Goal: Task Accomplishment & Management: Manage account settings

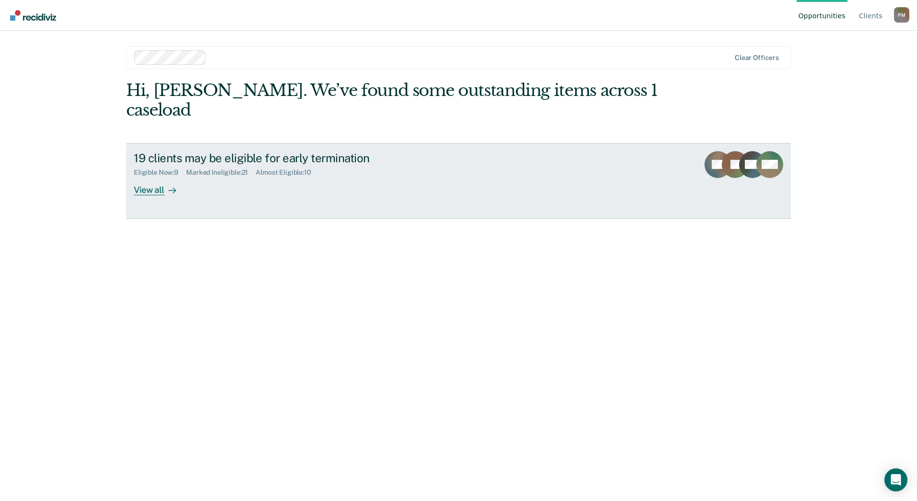
click at [153, 176] on div "View all" at bounding box center [161, 185] width 54 height 19
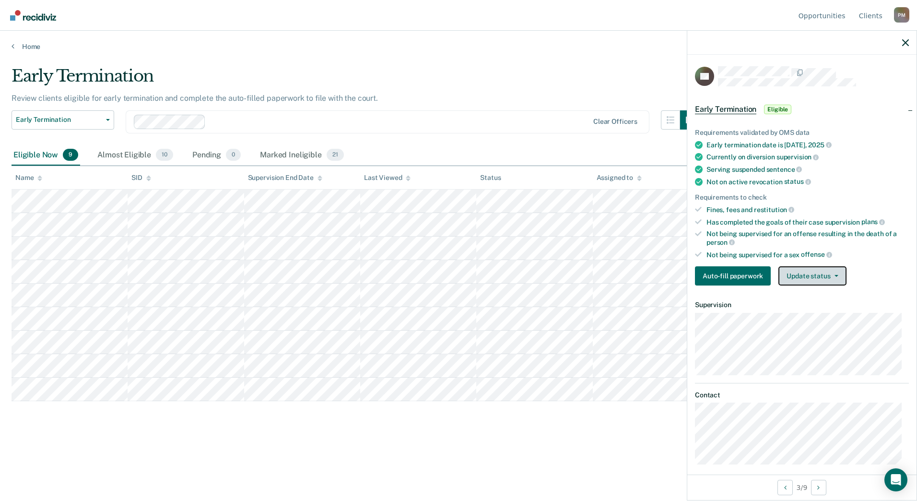
click at [834, 278] on button "Update status" at bounding box center [812, 275] width 68 height 19
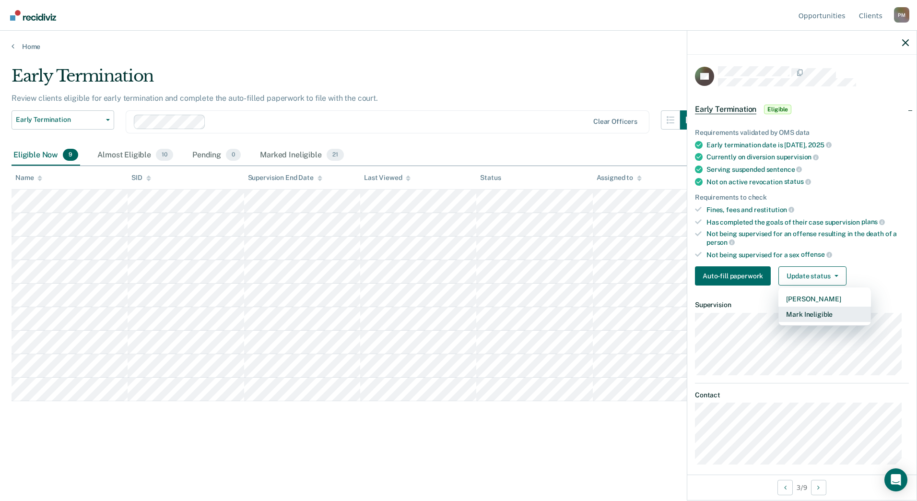
click at [830, 319] on button "Mark Ineligible" at bounding box center [824, 313] width 93 height 15
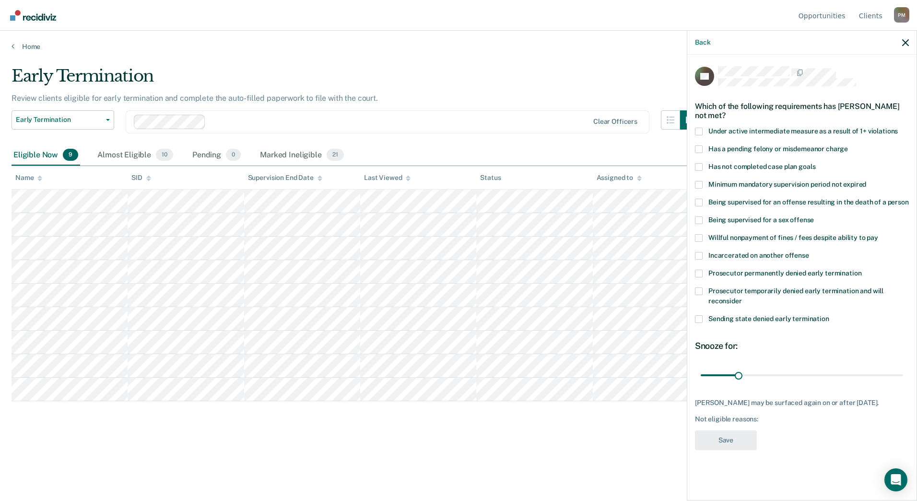
click at [700, 166] on span at bounding box center [699, 167] width 8 height 8
click at [815, 163] on input "Has not completed case plan goals" at bounding box center [815, 163] width 0 height 0
drag, startPoint x: 738, startPoint y: 373, endPoint x: 773, endPoint y: 374, distance: 35.5
type input "60"
click at [773, 374] on input "range" at bounding box center [801, 374] width 202 height 17
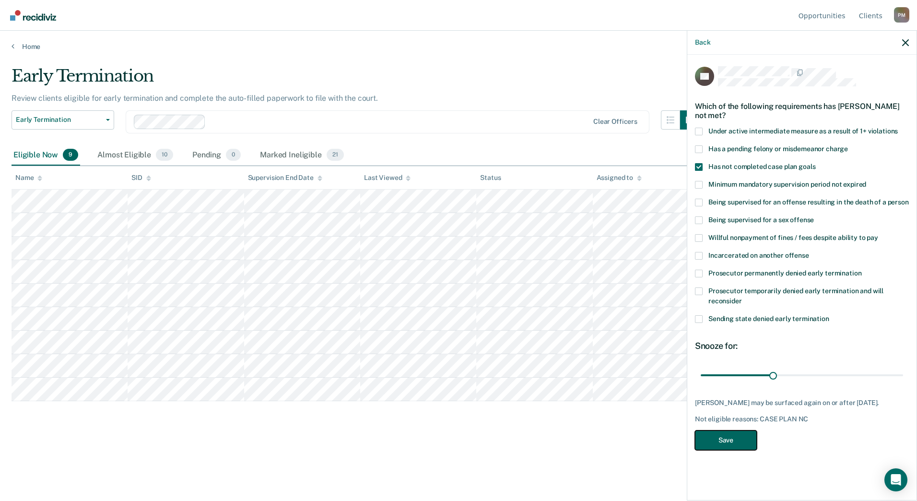
click at [734, 448] on button "Save" at bounding box center [726, 440] width 62 height 20
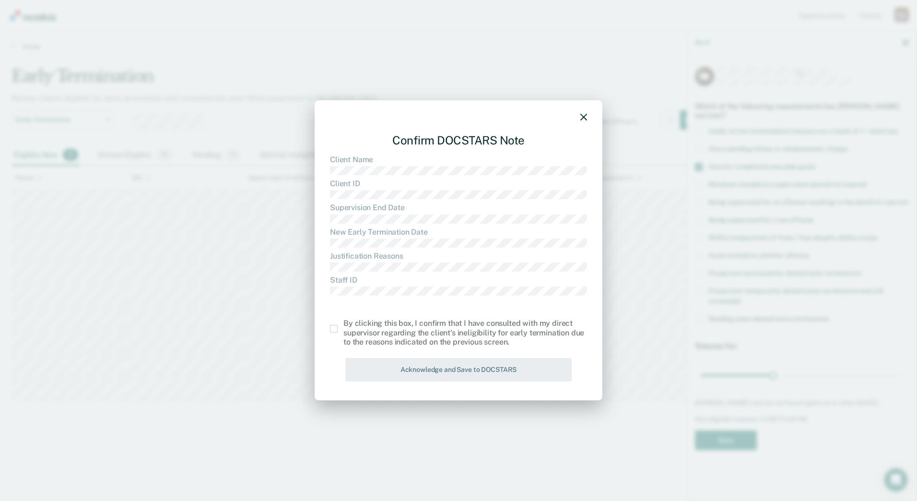
click at [336, 331] on span at bounding box center [334, 329] width 8 height 8
click at [343, 325] on input "checkbox" at bounding box center [343, 325] width 0 height 0
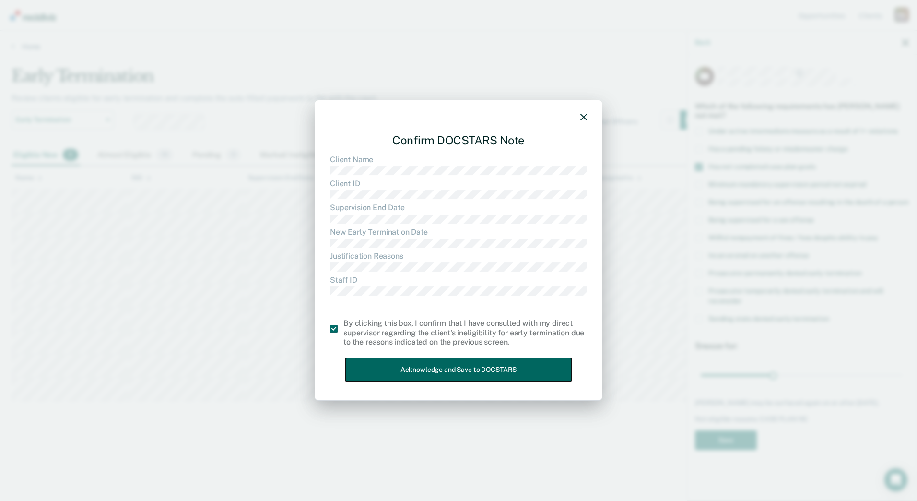
click at [363, 366] on button "Acknowledge and Save to DOCSTARS" at bounding box center [458, 369] width 226 height 23
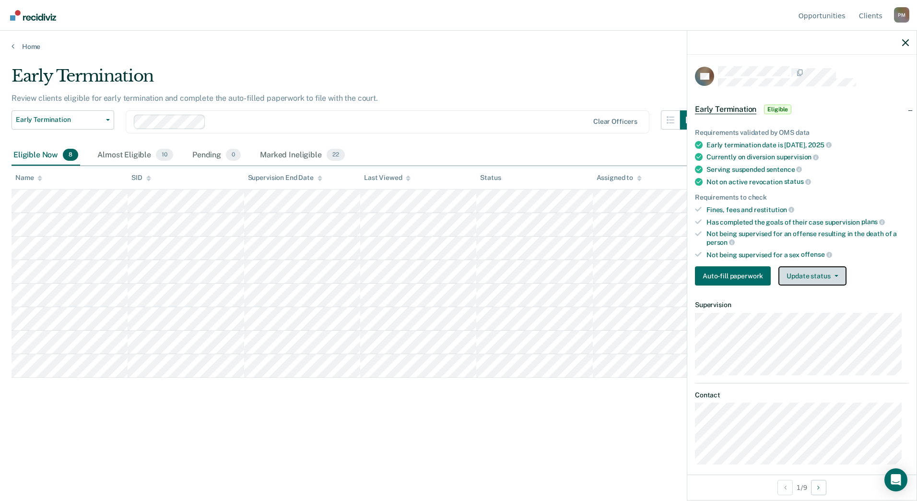
click at [807, 276] on button "Update status" at bounding box center [812, 275] width 68 height 19
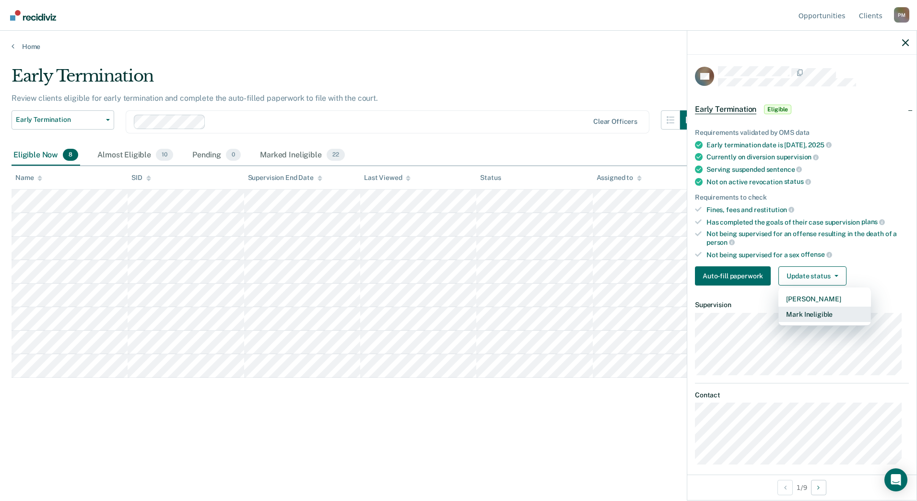
click at [813, 310] on button "Mark Ineligible" at bounding box center [824, 313] width 93 height 15
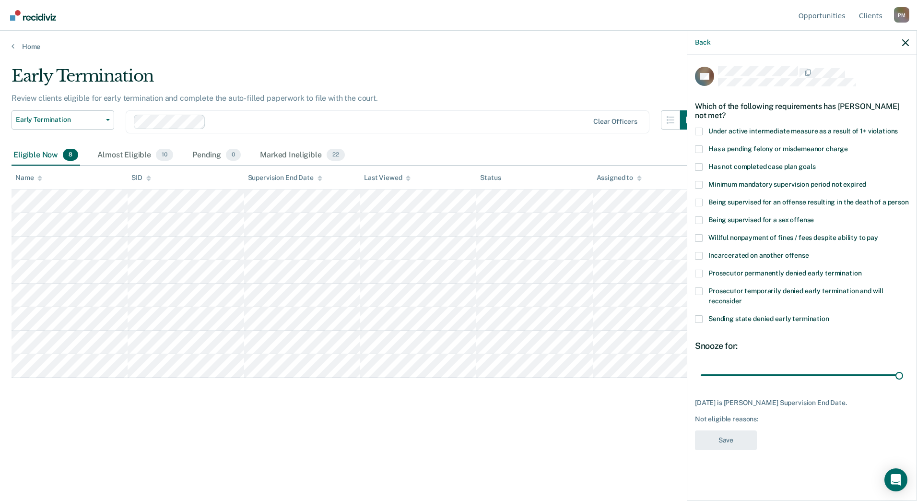
click at [699, 165] on span at bounding box center [699, 167] width 8 height 8
click at [815, 163] on input "Has not completed case plan goals" at bounding box center [815, 163] width 0 height 0
drag, startPoint x: 900, startPoint y: 373, endPoint x: 910, endPoint y: 373, distance: 9.6
click at [903, 373] on input "range" at bounding box center [801, 374] width 202 height 17
click at [742, 438] on button "Save" at bounding box center [726, 440] width 62 height 20
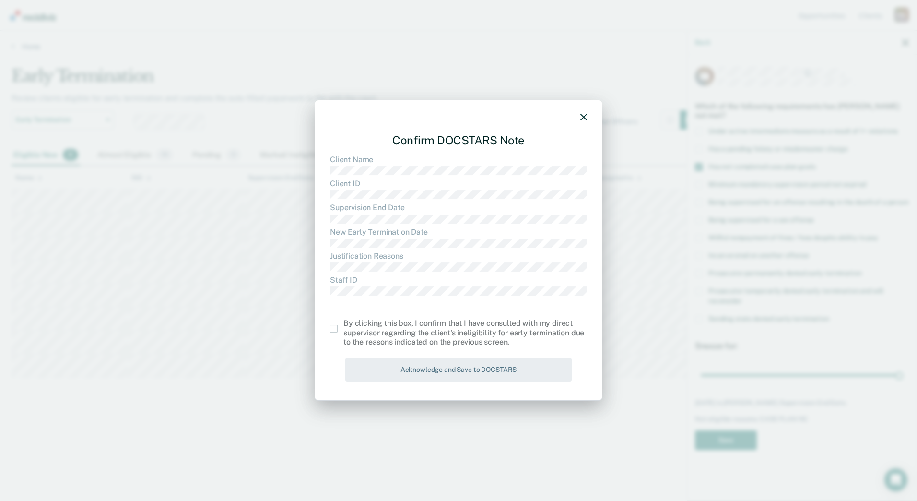
click at [333, 331] on span at bounding box center [334, 329] width 8 height 8
click at [343, 325] on input "checkbox" at bounding box center [343, 325] width 0 height 0
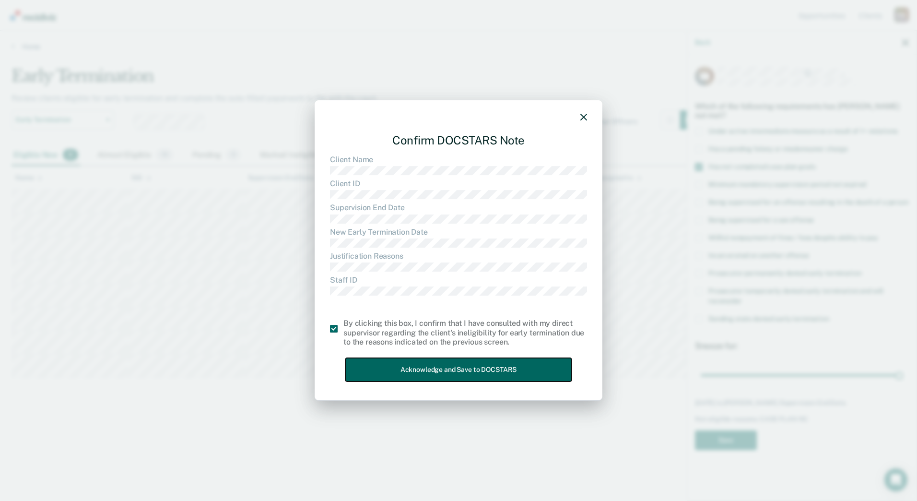
click at [382, 372] on button "Acknowledge and Save to DOCSTARS" at bounding box center [458, 369] width 226 height 23
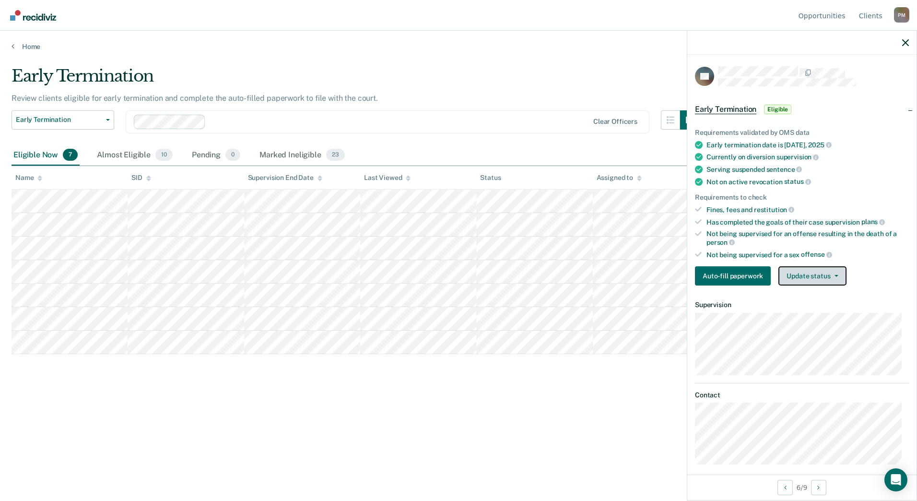
click at [809, 278] on button "Update status" at bounding box center [812, 275] width 68 height 19
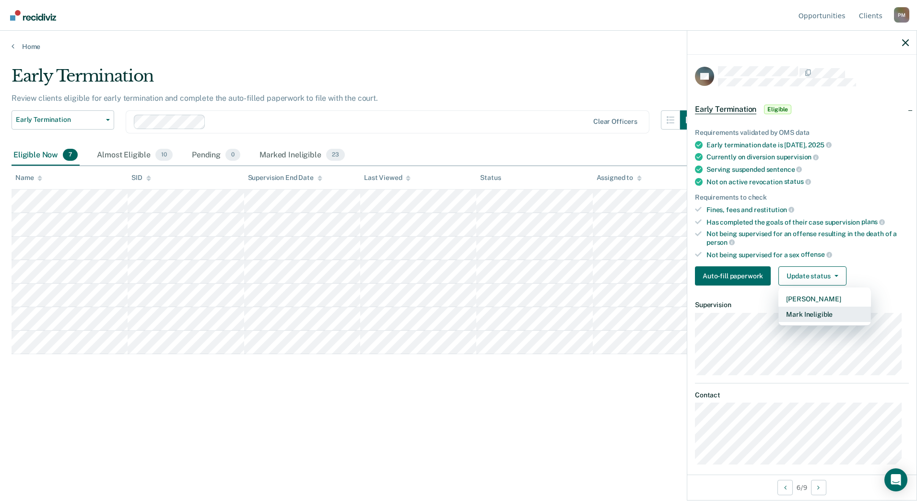
click at [818, 312] on button "Mark Ineligible" at bounding box center [824, 313] width 93 height 15
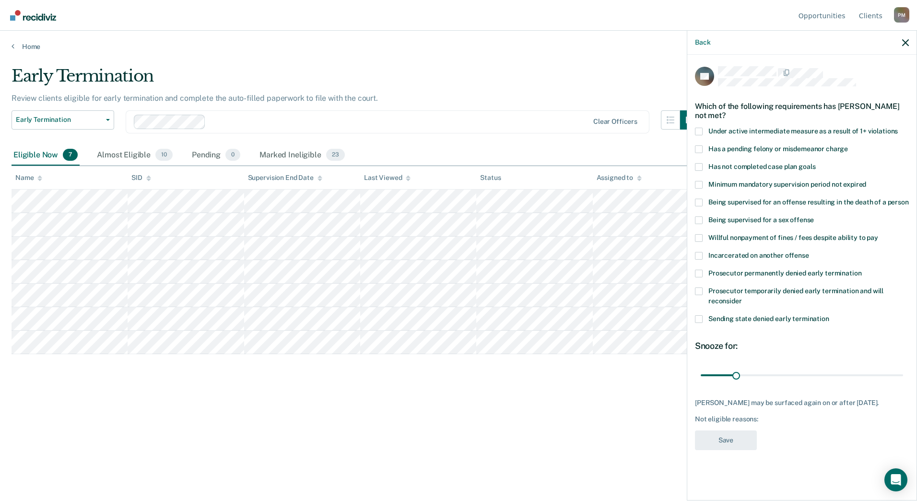
click at [699, 165] on span at bounding box center [699, 167] width 8 height 8
click at [815, 163] on input "Has not completed case plan goals" at bounding box center [815, 163] width 0 height 0
drag, startPoint x: 736, startPoint y: 374, endPoint x: 769, endPoint y: 375, distance: 32.2
type input "60"
click at [769, 375] on input "range" at bounding box center [801, 374] width 202 height 17
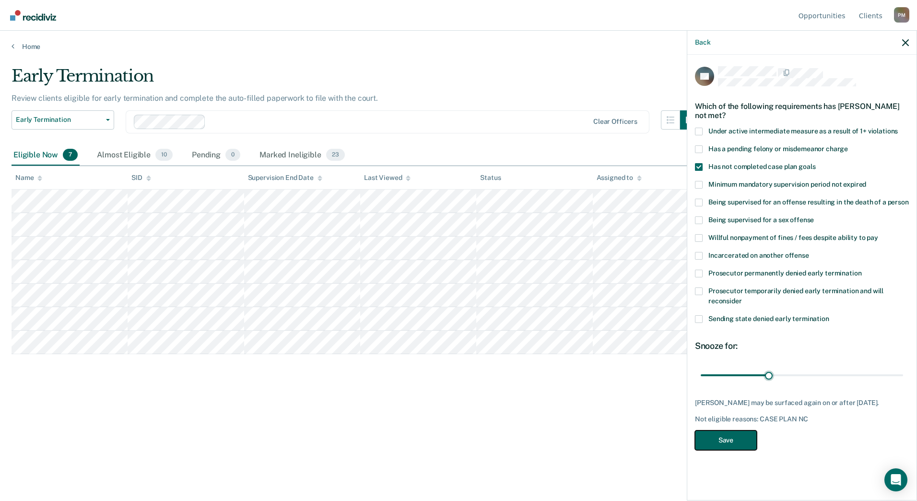
click at [738, 438] on button "Save" at bounding box center [726, 440] width 62 height 20
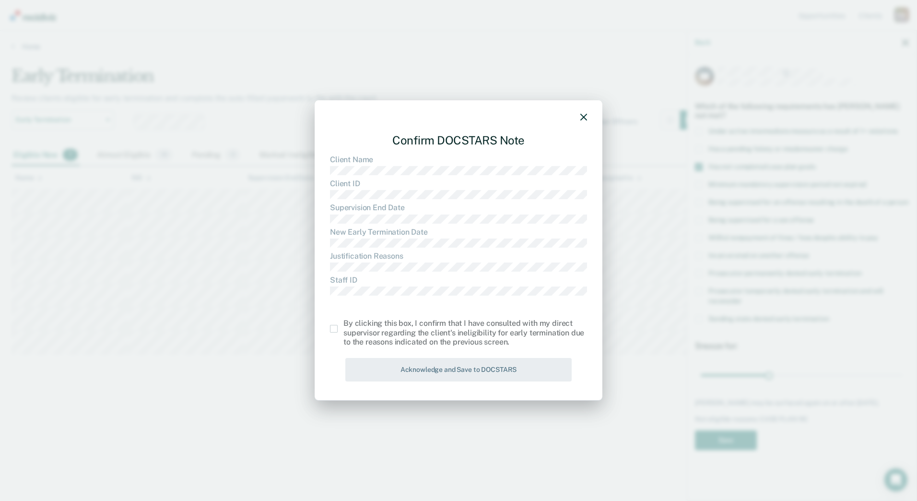
click at [335, 332] on span at bounding box center [334, 329] width 8 height 8
click at [343, 325] on input "checkbox" at bounding box center [343, 325] width 0 height 0
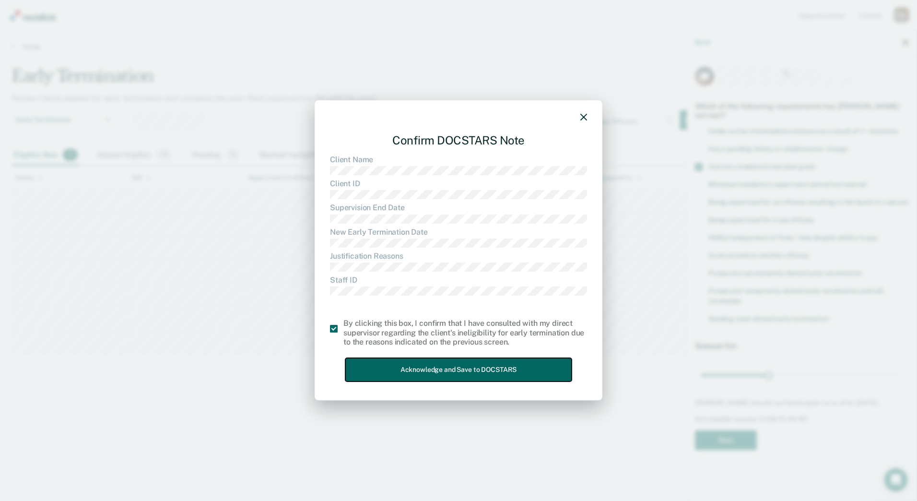
click at [386, 370] on button "Acknowledge and Save to DOCSTARS" at bounding box center [458, 369] width 226 height 23
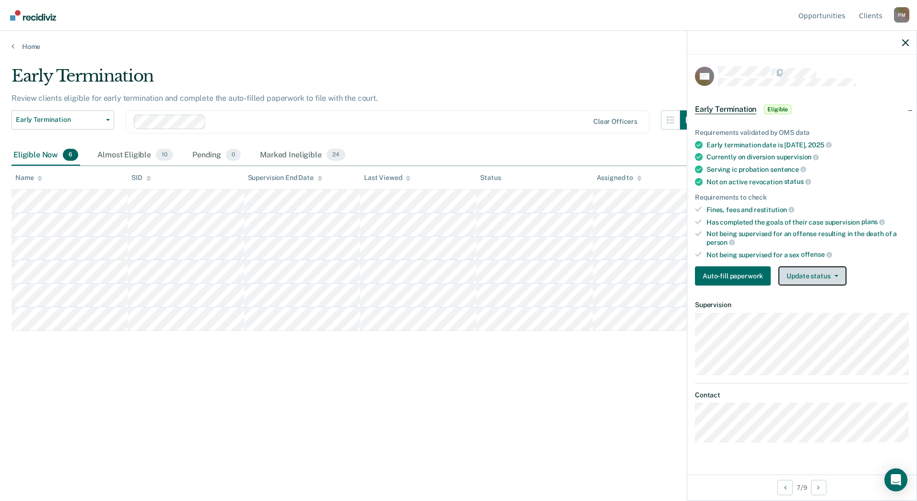
click at [810, 273] on button "Update status" at bounding box center [812, 275] width 68 height 19
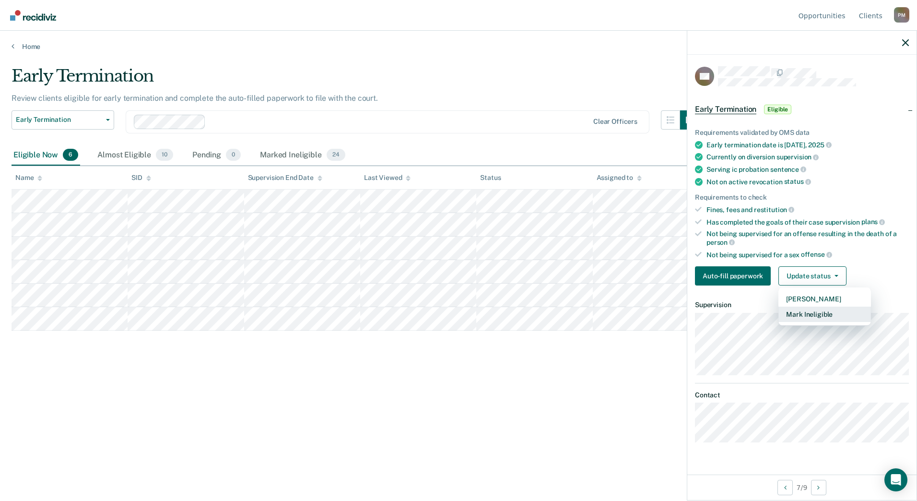
click at [796, 316] on button "Mark Ineligible" at bounding box center [824, 313] width 93 height 15
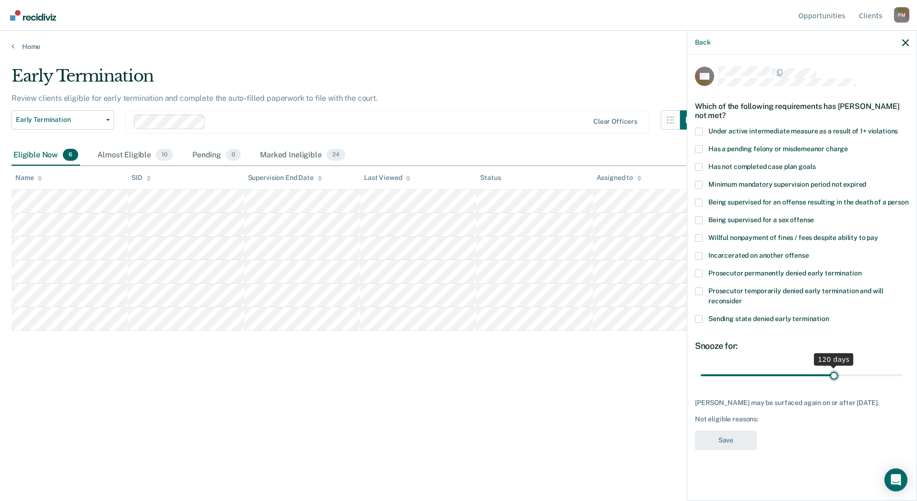
drag, startPoint x: 735, startPoint y: 374, endPoint x: 833, endPoint y: 376, distance: 98.8
type input "120"
click at [833, 376] on input "range" at bounding box center [801, 374] width 202 height 17
click at [699, 167] on span at bounding box center [699, 167] width 8 height 8
click at [815, 163] on input "Has not completed case plan goals" at bounding box center [815, 163] width 0 height 0
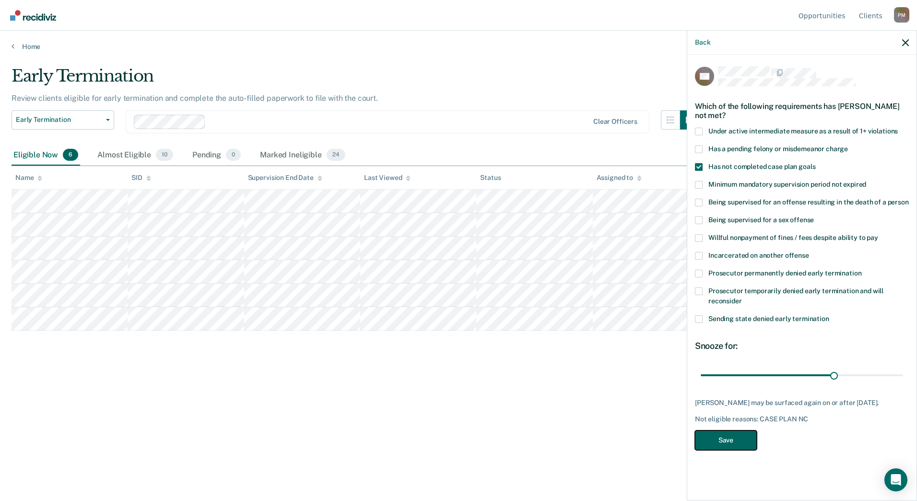
click at [718, 441] on button "Save" at bounding box center [726, 440] width 62 height 20
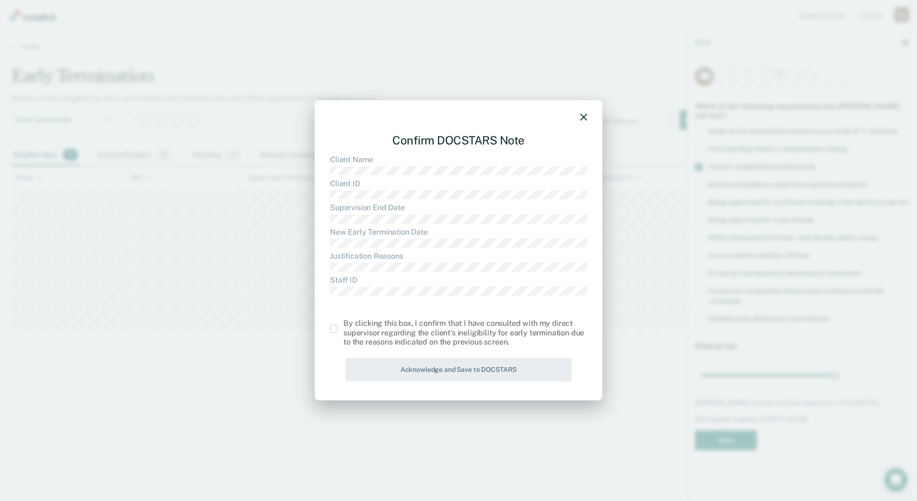
click at [336, 333] on div "By clicking this box, I confirm that I have consulted with my direct supervisor…" at bounding box center [458, 333] width 257 height 28
click at [330, 327] on span at bounding box center [334, 329] width 8 height 8
click at [343, 325] on input "checkbox" at bounding box center [343, 325] width 0 height 0
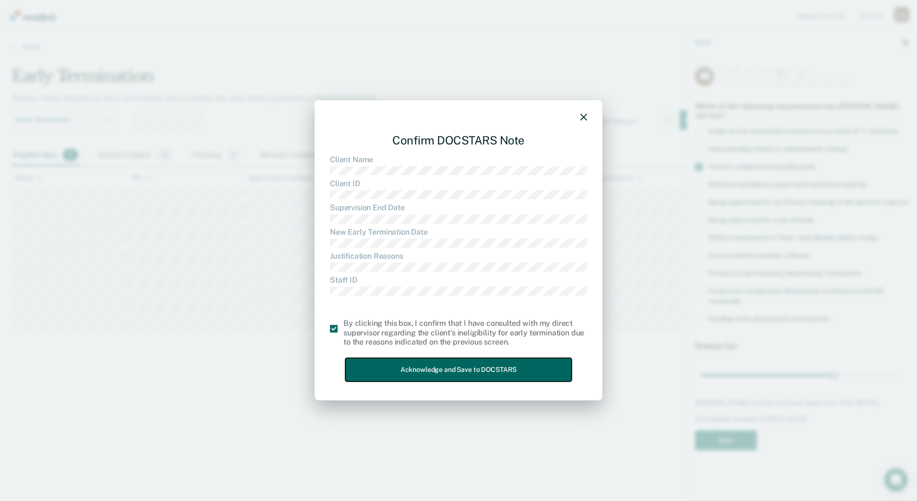
click at [369, 371] on button "Acknowledge and Save to DOCSTARS" at bounding box center [458, 369] width 226 height 23
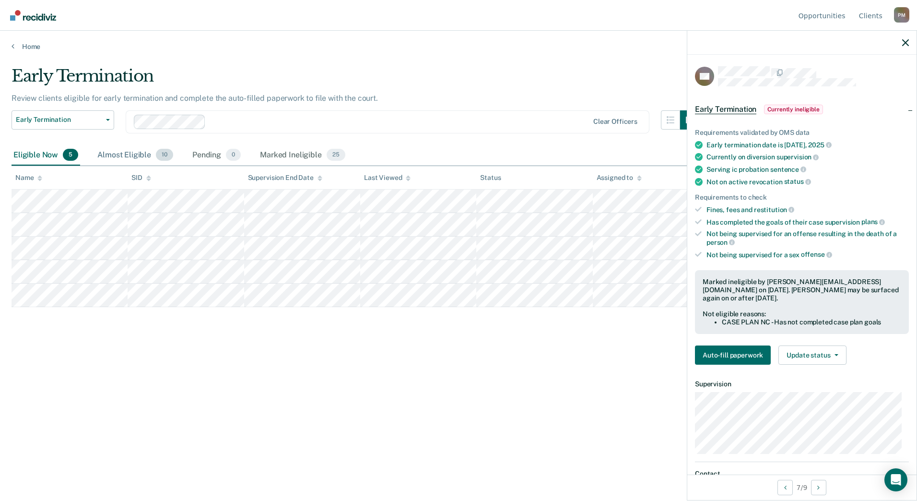
click at [139, 154] on div "Almost Eligible 10" at bounding box center [135, 155] width 80 height 21
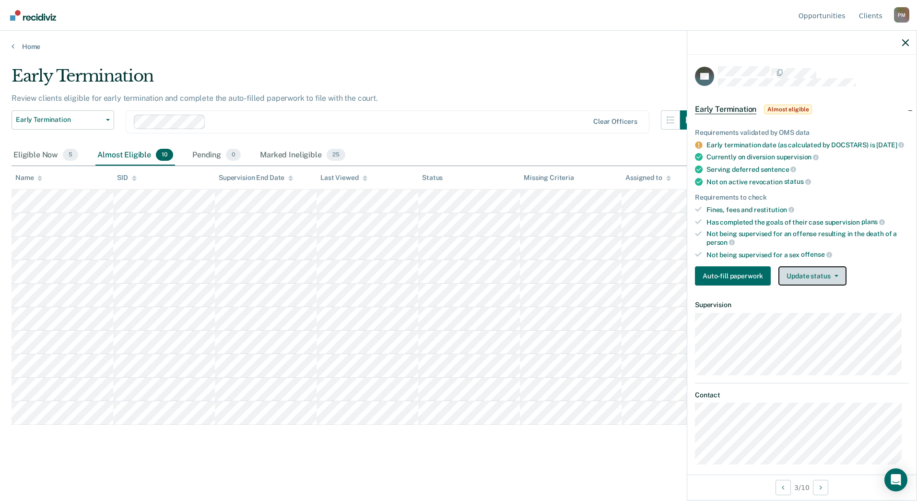
click at [823, 285] on button "Update status" at bounding box center [812, 275] width 68 height 19
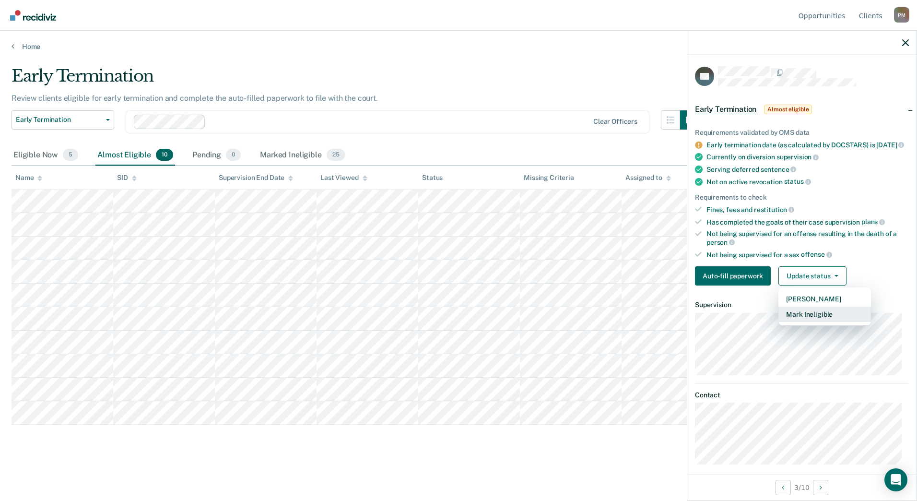
click at [825, 319] on button "Mark Ineligible" at bounding box center [824, 313] width 93 height 15
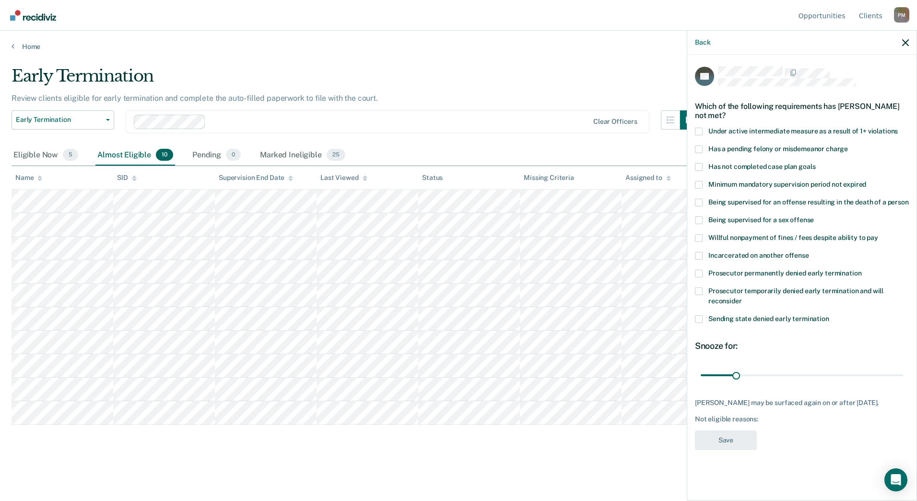
click at [699, 166] on span at bounding box center [699, 167] width 8 height 8
click at [815, 163] on input "Has not completed case plan goals" at bounding box center [815, 163] width 0 height 0
drag, startPoint x: 738, startPoint y: 376, endPoint x: 801, endPoint y: 377, distance: 62.8
type input "90"
click at [801, 377] on input "range" at bounding box center [801, 374] width 202 height 17
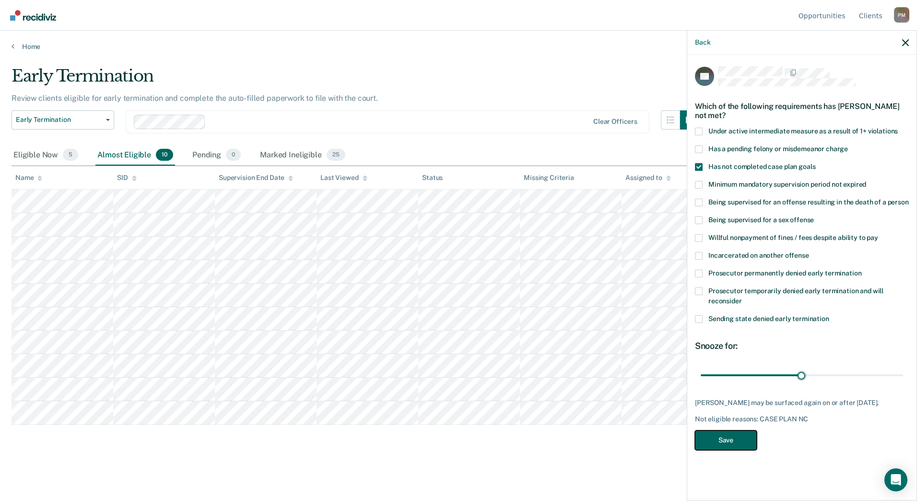
click at [745, 437] on button "Save" at bounding box center [726, 440] width 62 height 20
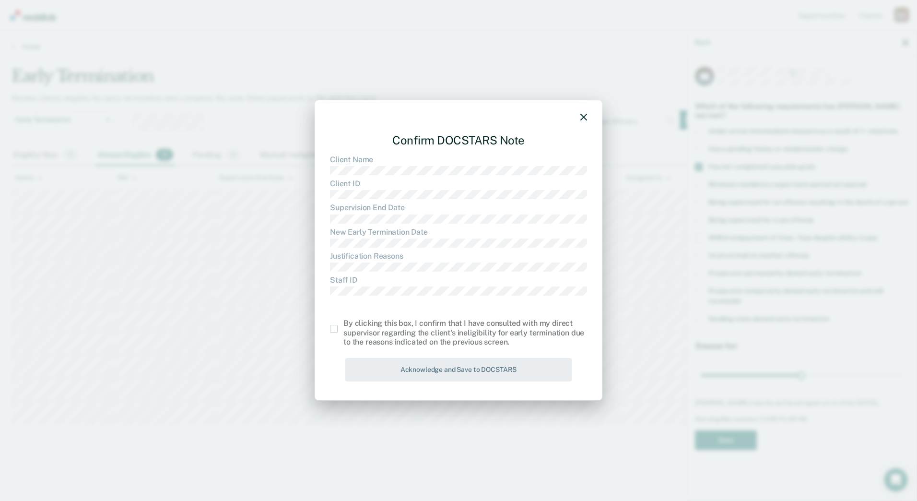
click at [338, 331] on label at bounding box center [336, 329] width 13 height 8
click at [343, 325] on input "checkbox" at bounding box center [343, 325] width 0 height 0
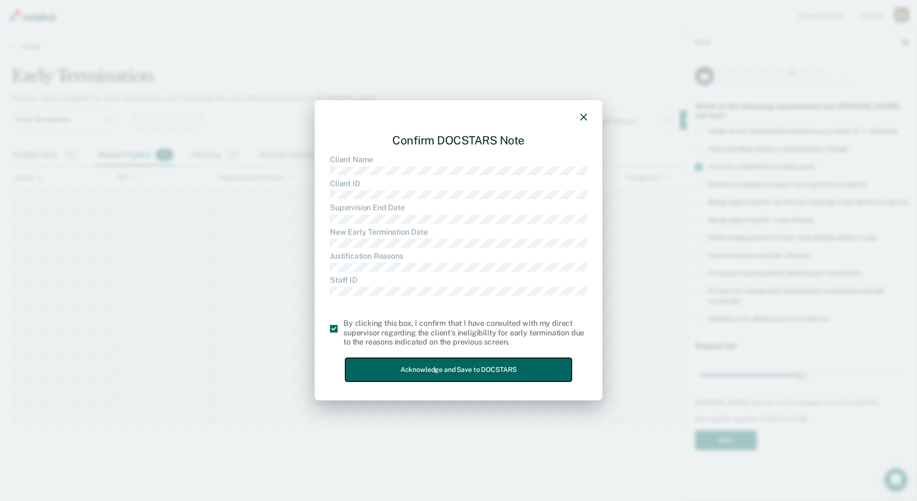
click at [379, 369] on button "Acknowledge and Save to DOCSTARS" at bounding box center [458, 369] width 226 height 23
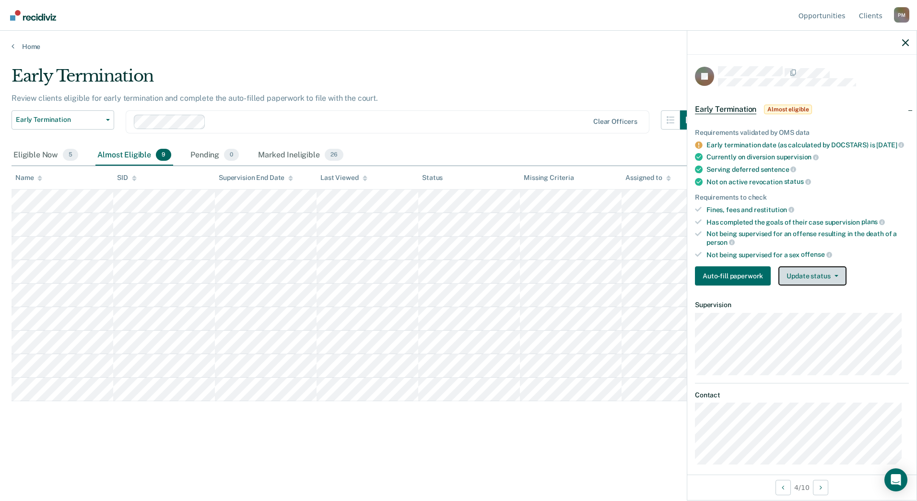
click at [810, 277] on button "Update status" at bounding box center [812, 275] width 68 height 19
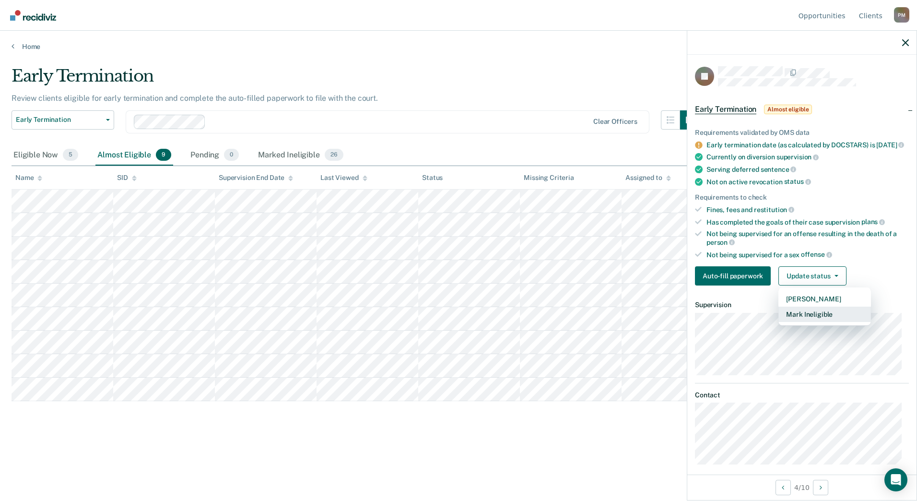
click at [817, 320] on button "Mark Ineligible" at bounding box center [824, 313] width 93 height 15
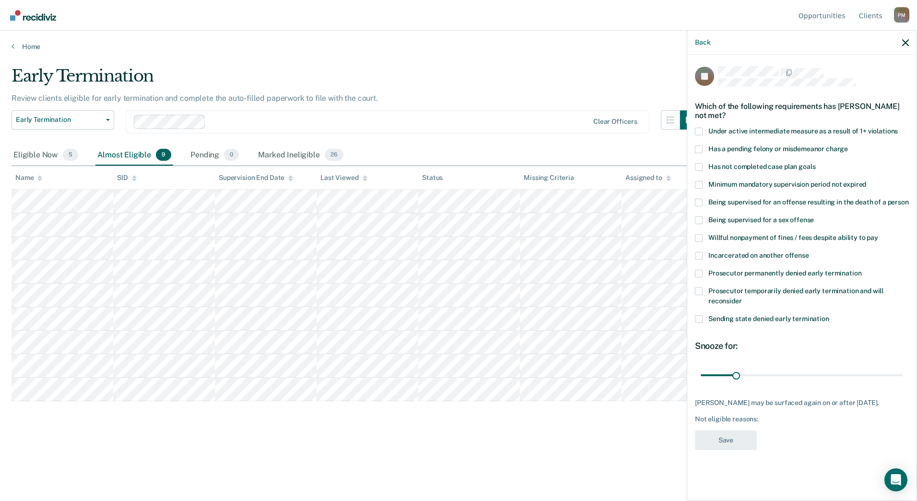
click at [692, 164] on div "BJ Which of the following requirements has Brooke Johnson not met? Under active…" at bounding box center [801, 276] width 229 height 443
click at [699, 166] on span at bounding box center [699, 167] width 8 height 8
click at [815, 163] on input "Has not completed case plan goals" at bounding box center [815, 163] width 0 height 0
drag, startPoint x: 735, startPoint y: 373, endPoint x: 801, endPoint y: 378, distance: 66.3
type input "90"
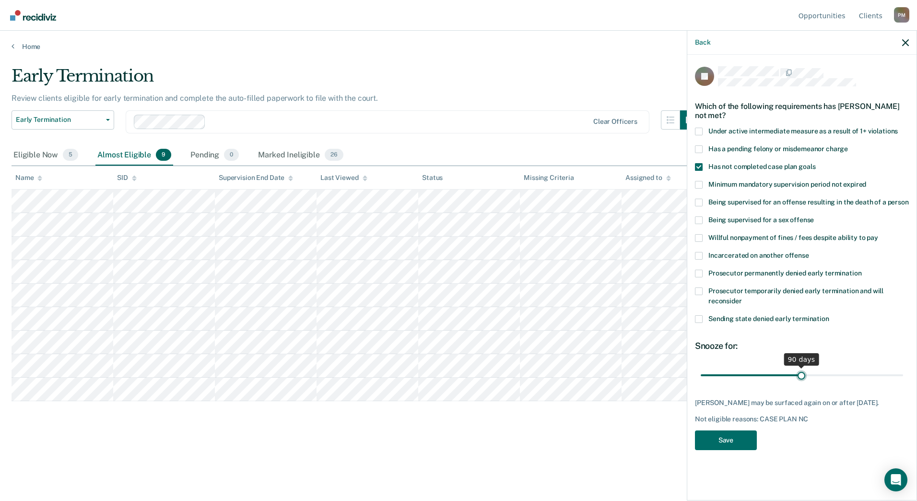
click at [801, 378] on input "range" at bounding box center [801, 374] width 202 height 17
click at [737, 433] on button "Save" at bounding box center [726, 440] width 62 height 20
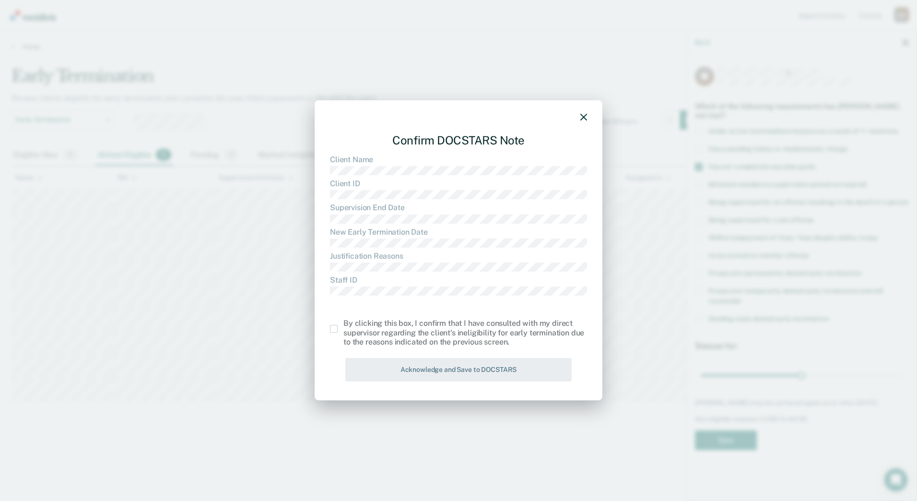
click at [334, 325] on span at bounding box center [334, 329] width 8 height 8
click at [343, 325] on input "checkbox" at bounding box center [343, 325] width 0 height 0
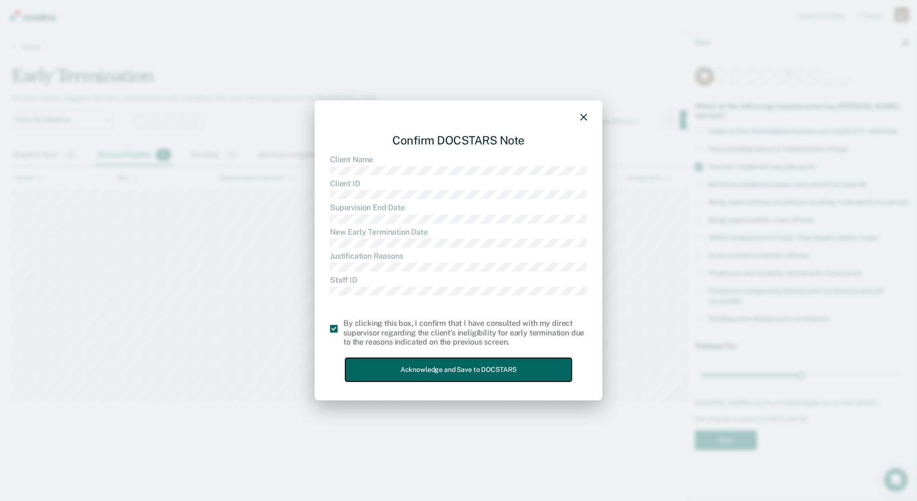
click at [371, 370] on button "Acknowledge and Save to DOCSTARS" at bounding box center [458, 369] width 226 height 23
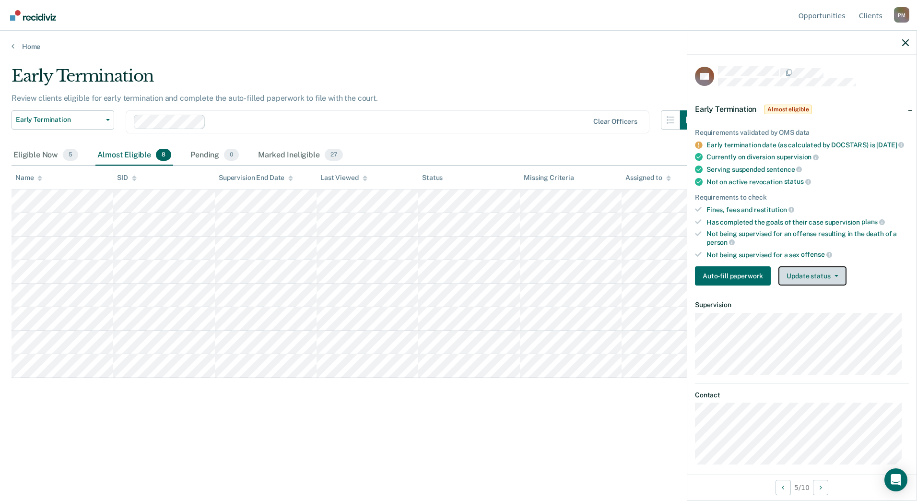
click at [812, 279] on button "Update status" at bounding box center [812, 275] width 68 height 19
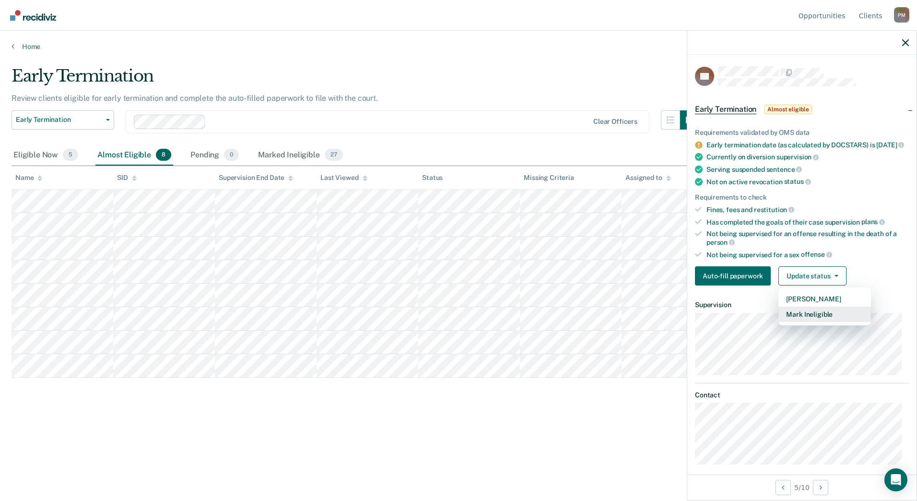
click at [813, 320] on button "Mark Ineligible" at bounding box center [824, 313] width 93 height 15
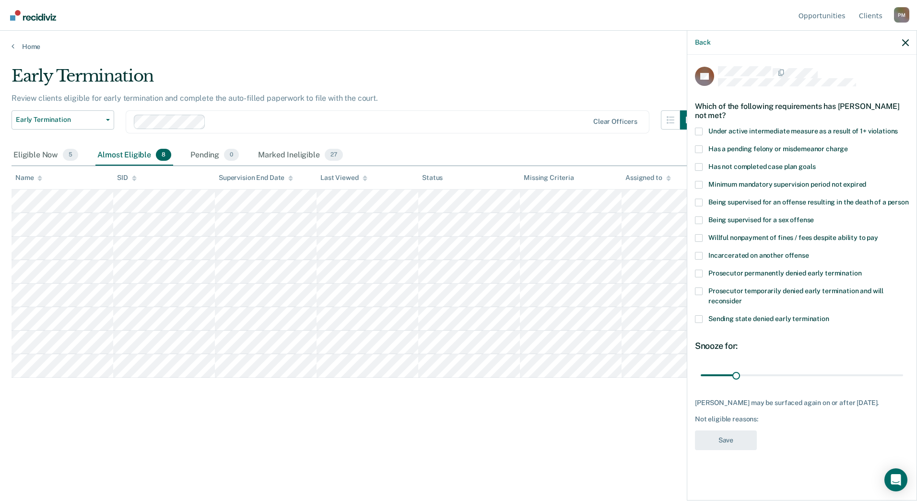
click at [700, 166] on span at bounding box center [699, 167] width 8 height 8
click at [815, 163] on input "Has not completed case plan goals" at bounding box center [815, 163] width 0 height 0
drag, startPoint x: 736, startPoint y: 376, endPoint x: 769, endPoint y: 374, distance: 32.2
type input "60"
click at [769, 374] on input "range" at bounding box center [801, 374] width 202 height 17
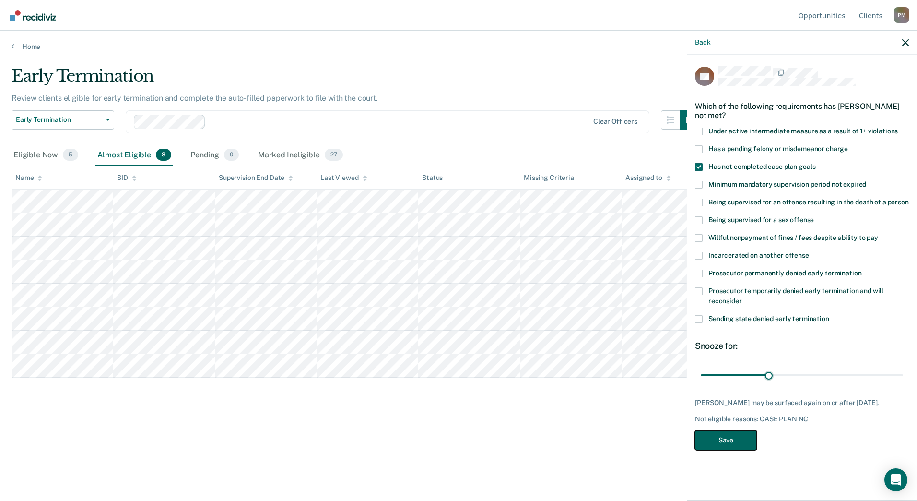
click at [740, 439] on button "Save" at bounding box center [726, 440] width 62 height 20
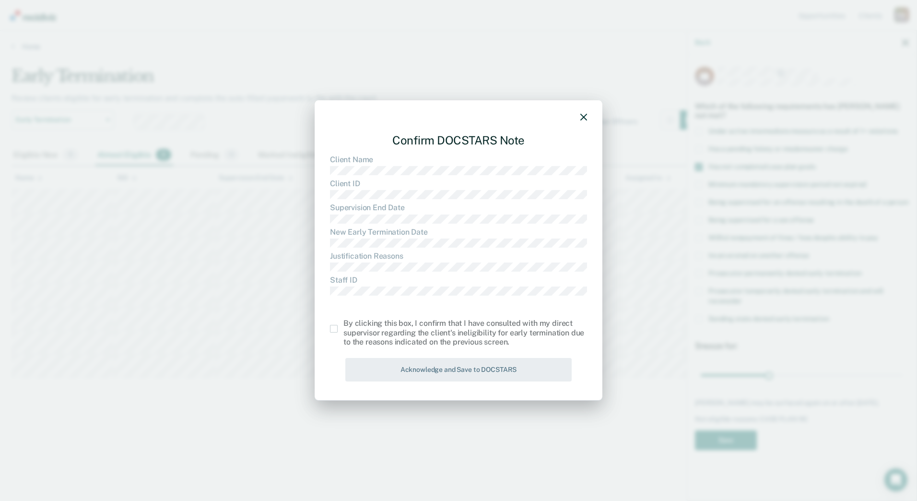
click at [335, 332] on span at bounding box center [334, 329] width 8 height 8
click at [343, 325] on input "checkbox" at bounding box center [343, 325] width 0 height 0
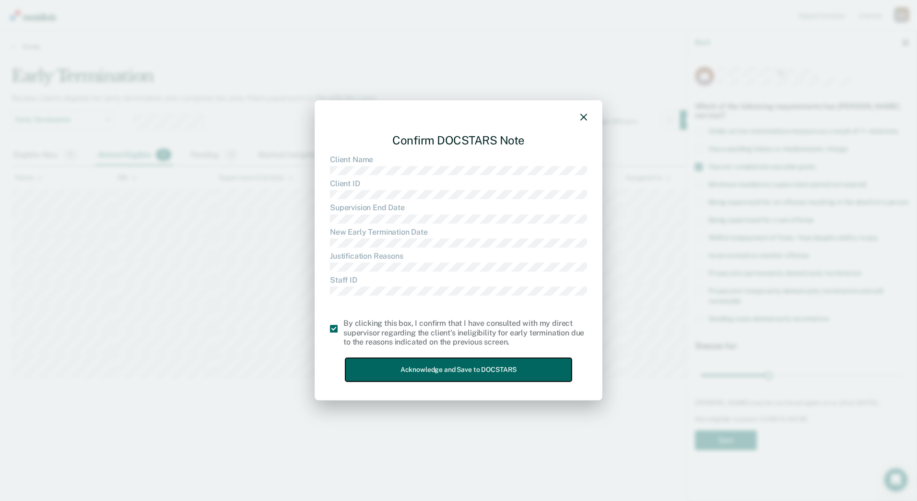
click at [398, 372] on button "Acknowledge and Save to DOCSTARS" at bounding box center [458, 369] width 226 height 23
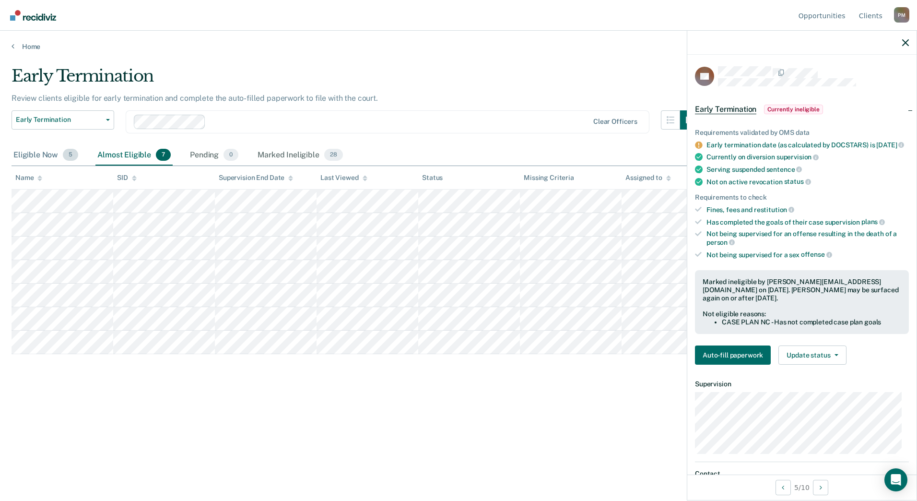
click at [55, 157] on div "Eligible Now 5" at bounding box center [46, 155] width 69 height 21
